Goal: Navigation & Orientation: Find specific page/section

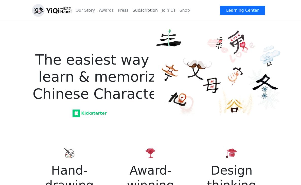
click at [142, 10] on link "Subscription" at bounding box center [145, 10] width 29 height 10
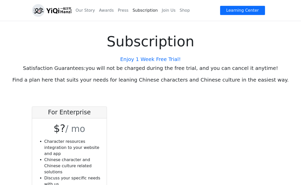
click at [148, 60] on h5 "Enjoy 1 Week Free Trial!" at bounding box center [150, 59] width 293 height 6
click at [82, 11] on link "Our Story" at bounding box center [86, 10] width 24 height 10
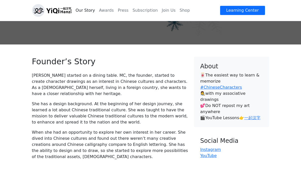
scroll to position [132, 0]
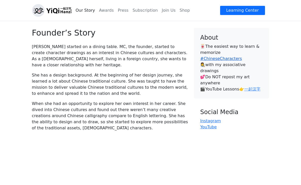
click at [236, 56] on link "#ChineseCharacters" at bounding box center [221, 58] width 42 height 5
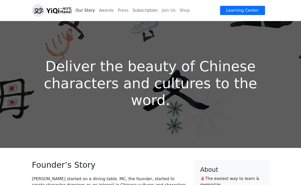
click at [136, 10] on link "Subscription" at bounding box center [145, 10] width 29 height 10
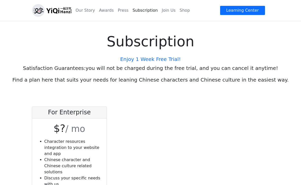
click at [145, 60] on h5 "Enjoy 1 Week Free Trial!" at bounding box center [150, 59] width 293 height 6
click at [142, 9] on link "Subscription" at bounding box center [145, 10] width 29 height 10
click at [166, 10] on link "Join Us" at bounding box center [169, 10] width 18 height 10
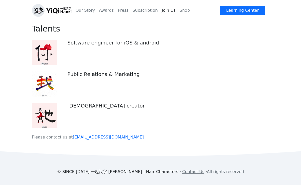
scroll to position [242, 0]
click at [50, 111] on img at bounding box center [44, 115] width 25 height 25
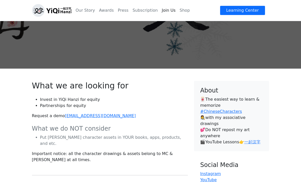
scroll to position [77, 0]
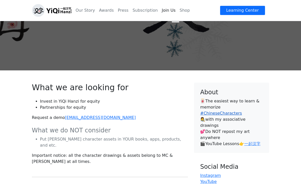
click at [230, 111] on link "#ChineseCharacters" at bounding box center [221, 113] width 42 height 5
